Goal: Communication & Community: Answer question/provide support

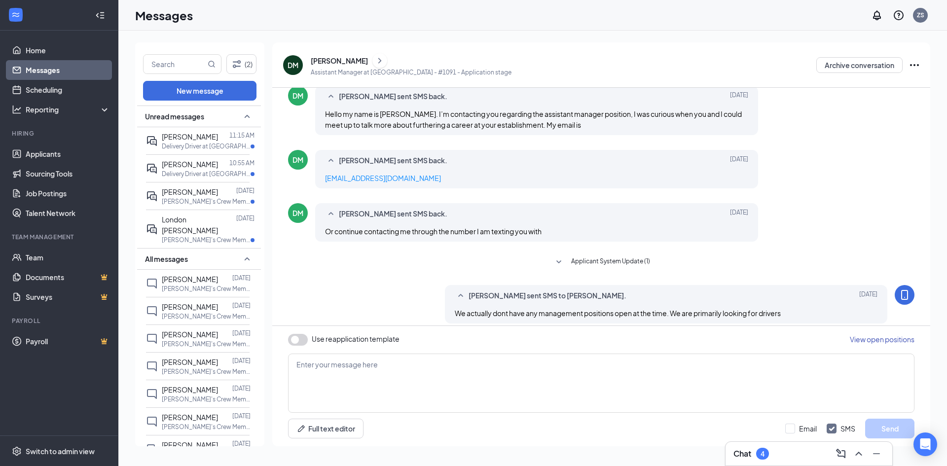
scroll to position [145, 0]
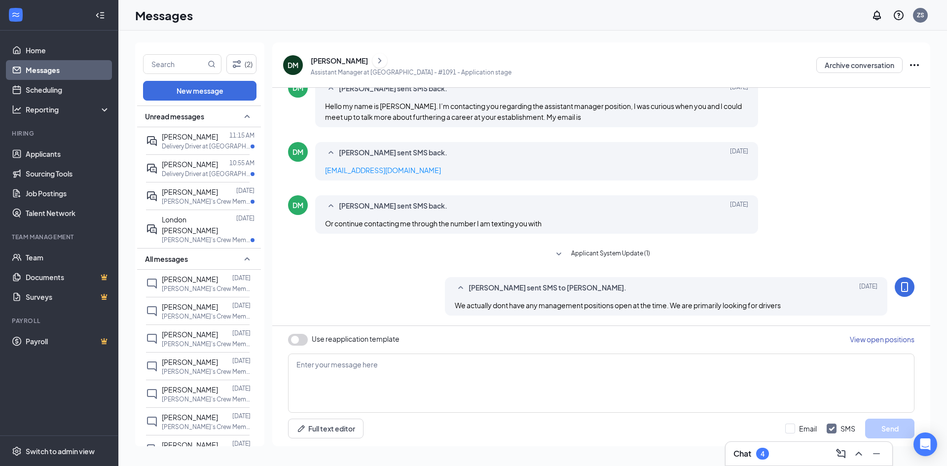
click at [811, 446] on div "Chat 4" at bounding box center [809, 454] width 151 height 16
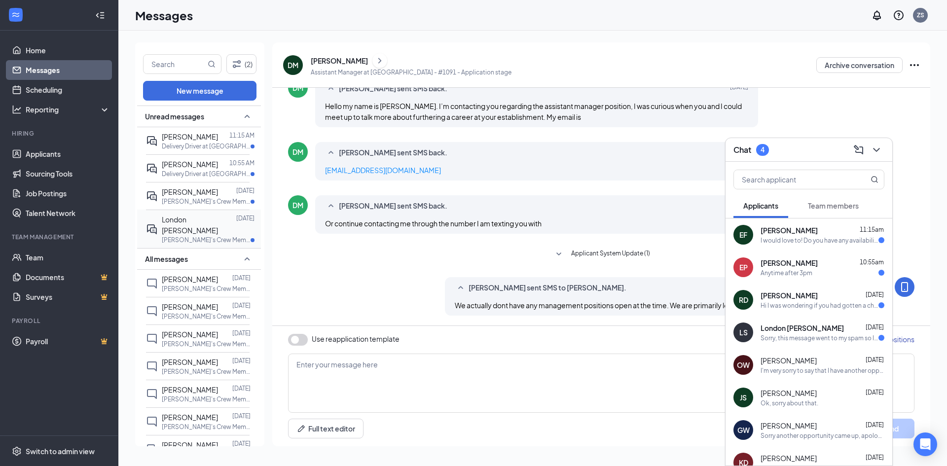
click at [188, 236] on p "[PERSON_NAME]'s Crew Member at [GEOGRAPHIC_DATA] - #1091" at bounding box center [206, 240] width 89 height 8
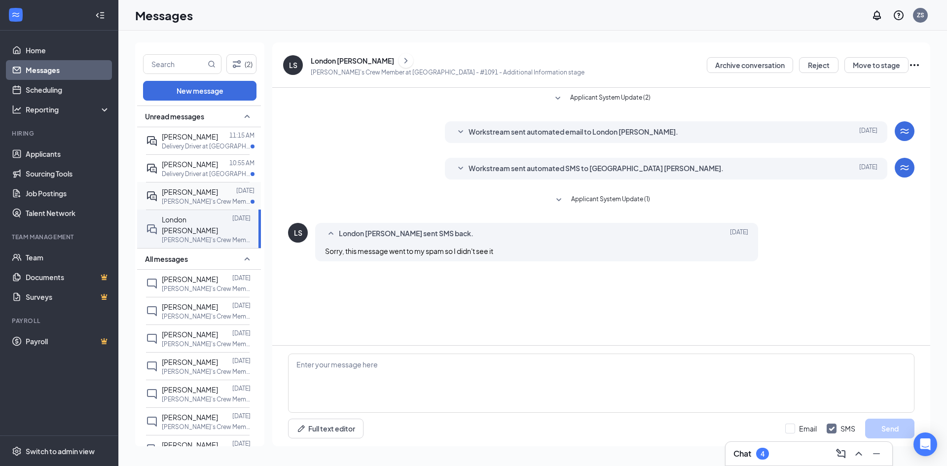
click at [214, 202] on p "[PERSON_NAME]'s Crew Member at [GEOGRAPHIC_DATA] - #1091" at bounding box center [206, 201] width 89 height 8
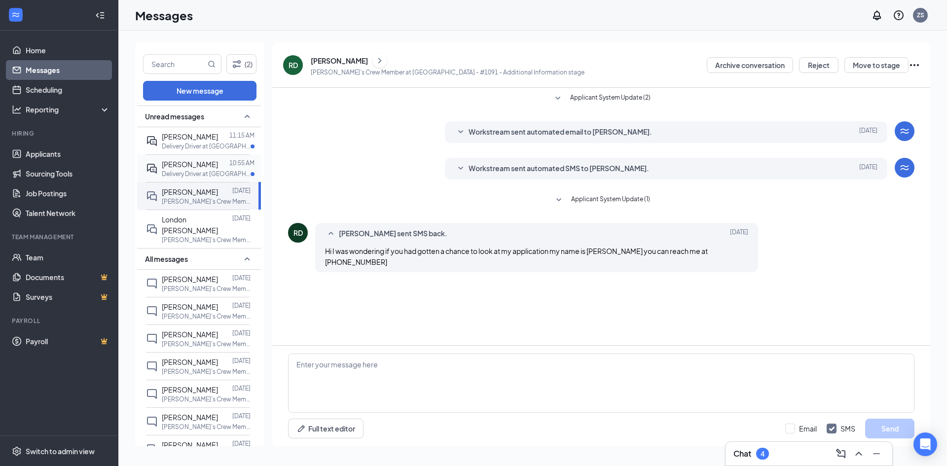
click at [206, 177] on p "Delivery Driver at [GEOGRAPHIC_DATA] - #1091" at bounding box center [206, 174] width 89 height 8
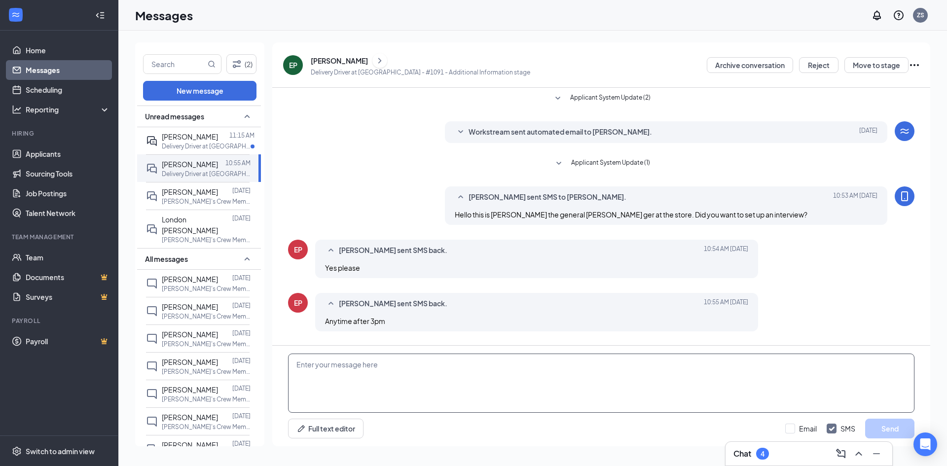
click at [519, 373] on textarea at bounding box center [601, 383] width 627 height 59
type textarea "Are you able to meet [DATE]?"
click at [877, 433] on button "Send" at bounding box center [889, 429] width 49 height 20
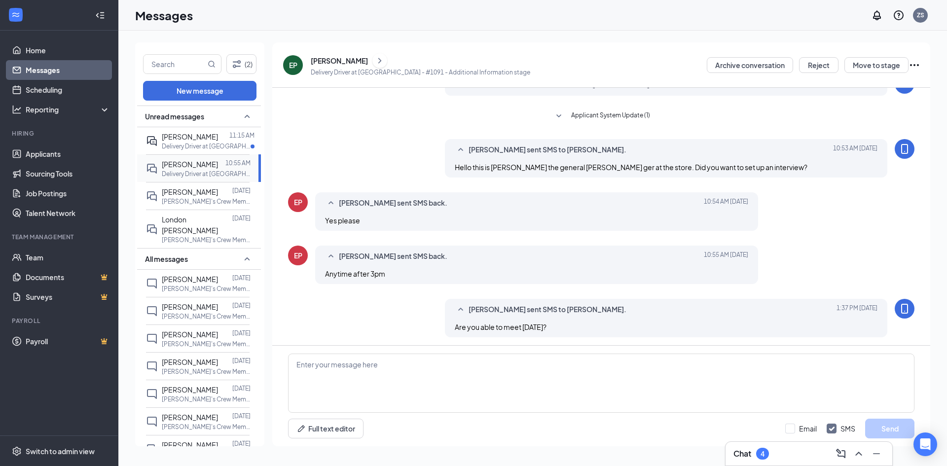
scroll to position [49, 0]
click at [221, 151] on div "[PERSON_NAME] 11:15 AM Delivery Driver at [GEOGRAPHIC_DATA] - #1091" at bounding box center [198, 140] width 104 height 27
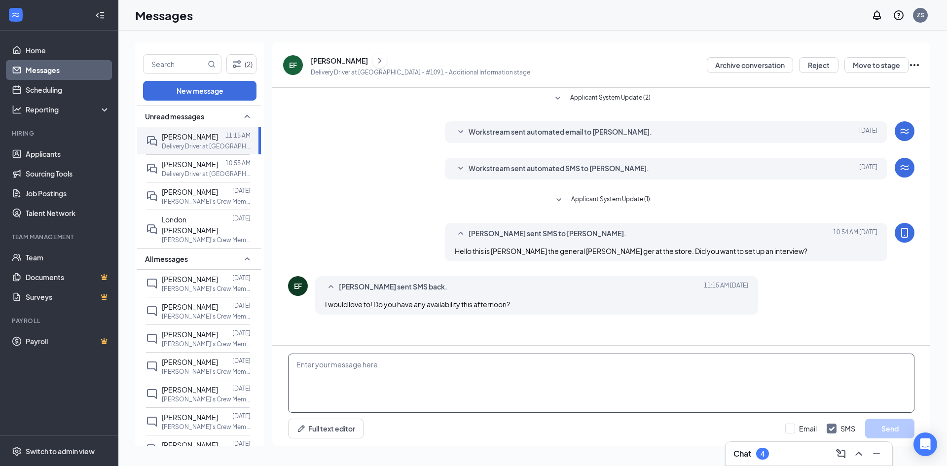
click at [425, 376] on textarea at bounding box center [601, 383] width 627 height 59
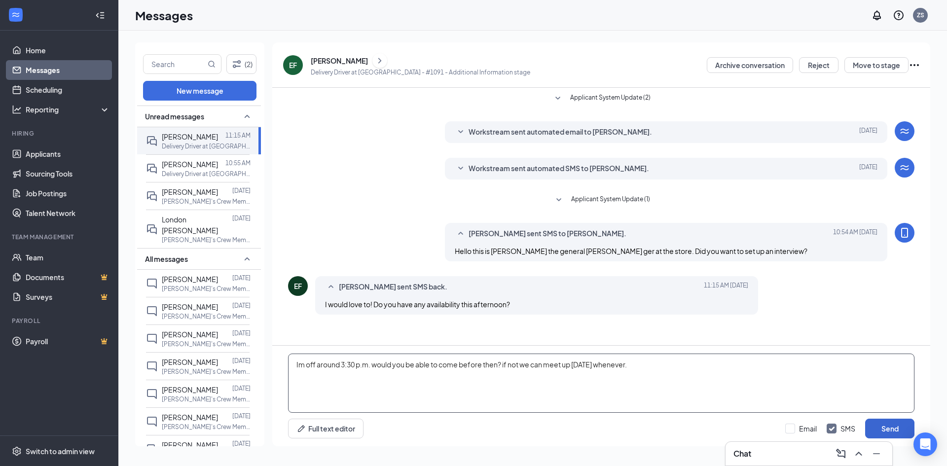
type textarea "Im off around 3:30 p.m. would you be able to come before then? if not we can me…"
click at [884, 427] on button "Send" at bounding box center [889, 429] width 49 height 20
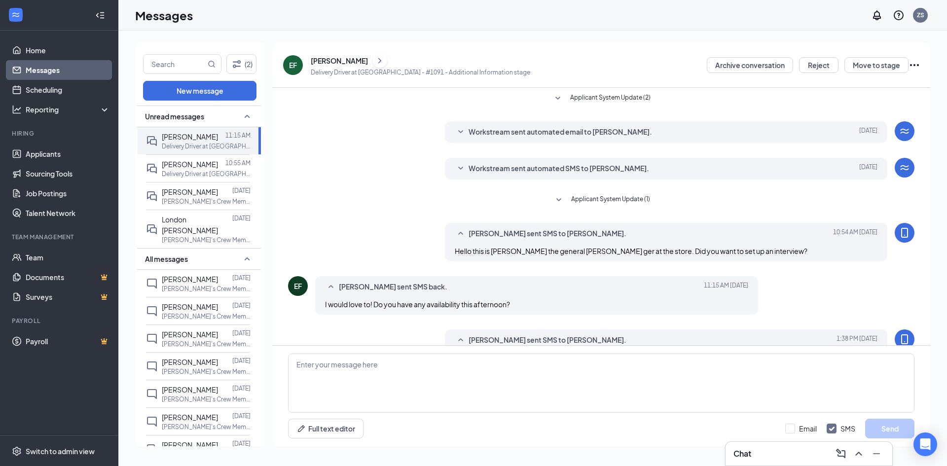
scroll to position [33, 0]
